Goal: Task Accomplishment & Management: Manage account settings

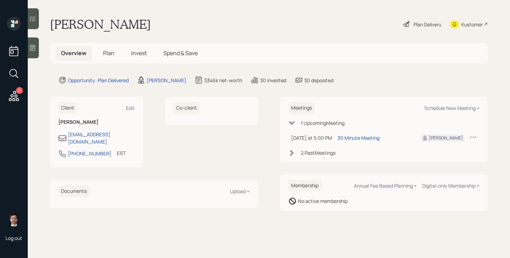
click at [108, 51] on span "Plan" at bounding box center [108, 53] width 11 height 8
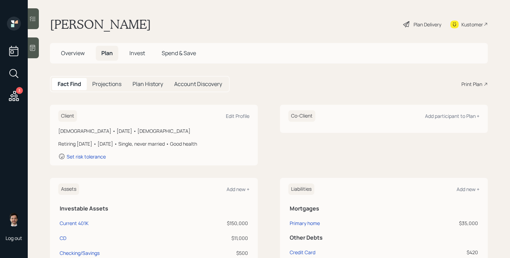
click at [421, 25] on div "Plan Delivery" at bounding box center [427, 24] width 28 height 7
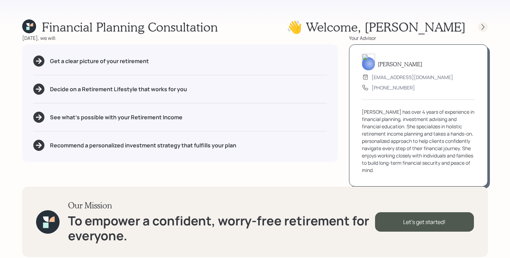
click at [480, 29] on icon at bounding box center [482, 27] width 7 height 7
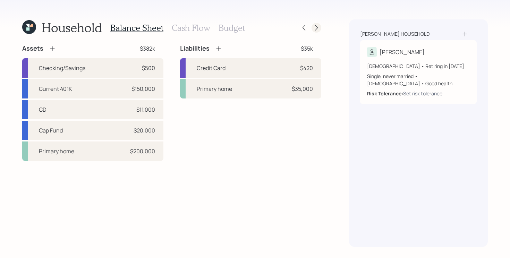
click at [317, 26] on icon at bounding box center [316, 27] width 7 height 7
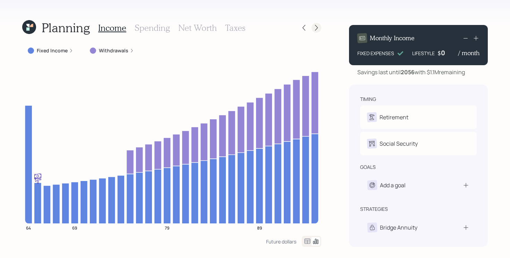
click at [318, 30] on icon at bounding box center [316, 27] width 7 height 7
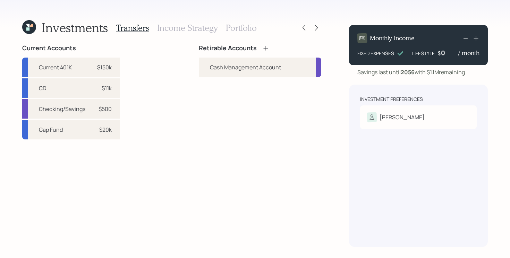
click at [239, 26] on h3 "Portfolio" at bounding box center [241, 28] width 31 height 10
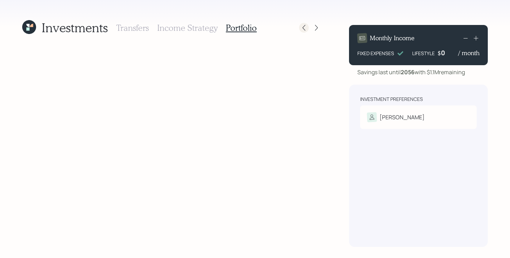
click at [303, 27] on icon at bounding box center [303, 27] width 7 height 7
